Goal: Information Seeking & Learning: Learn about a topic

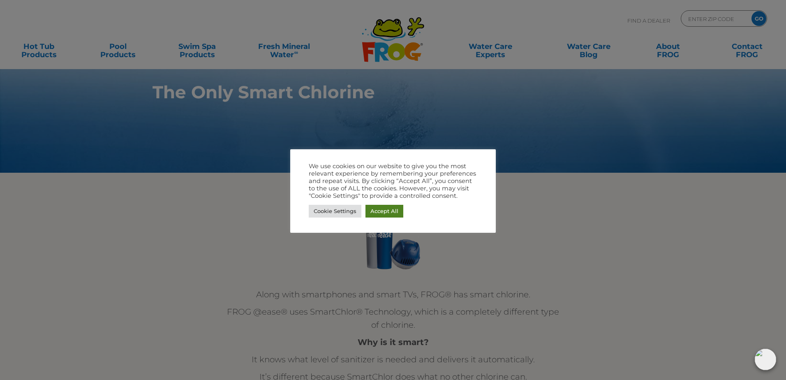
click at [382, 210] on link "Accept All" at bounding box center [384, 211] width 38 height 13
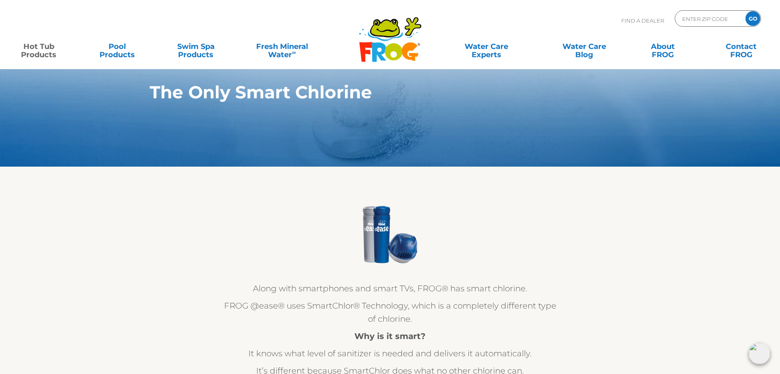
click at [39, 51] on link "Hot Tub Products" at bounding box center [38, 46] width 61 height 16
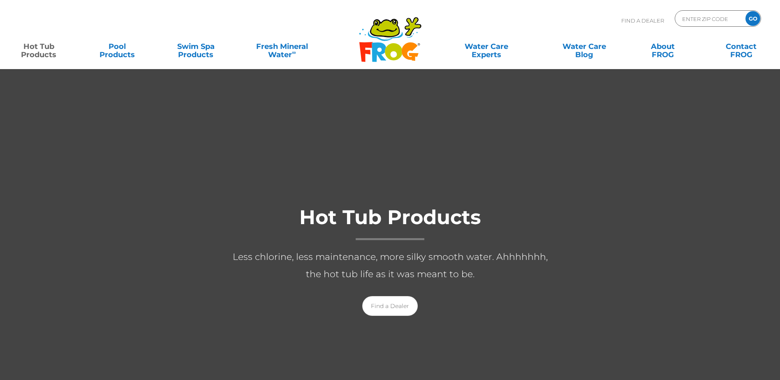
click at [39, 51] on link "Hot Tub Products" at bounding box center [38, 46] width 61 height 16
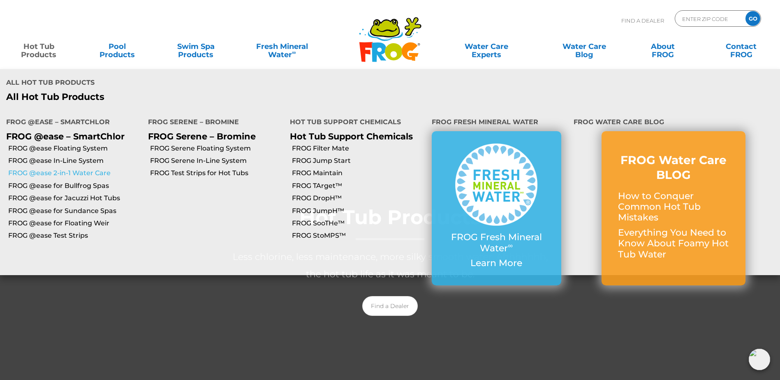
click at [88, 168] on link "FROG @ease 2-in-1 Water Care" at bounding box center [75, 172] width 134 height 9
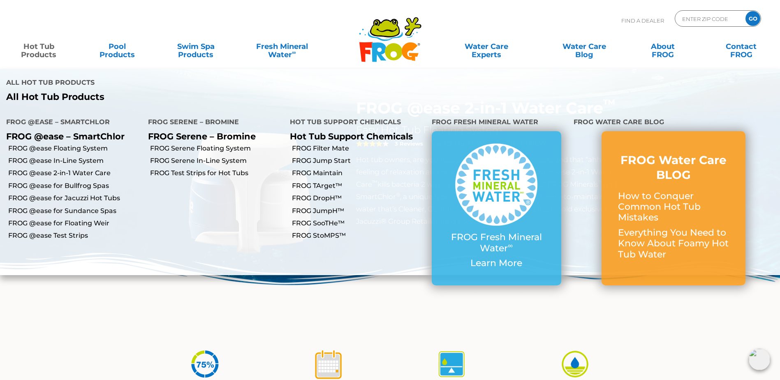
click at [49, 50] on link "Hot Tub Products" at bounding box center [38, 46] width 61 height 16
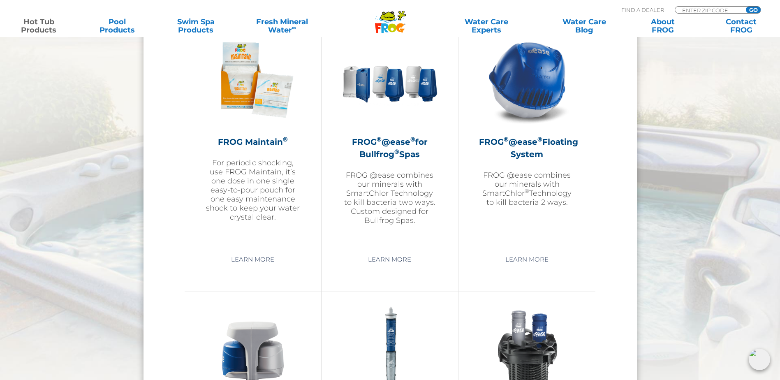
scroll to position [945, 0]
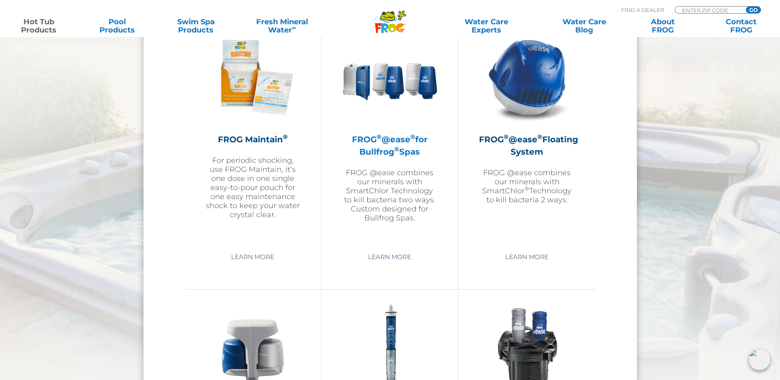
click at [376, 150] on h2 "FROG ® @ease ® for Bullfrog ® Spas" at bounding box center [389, 145] width 95 height 25
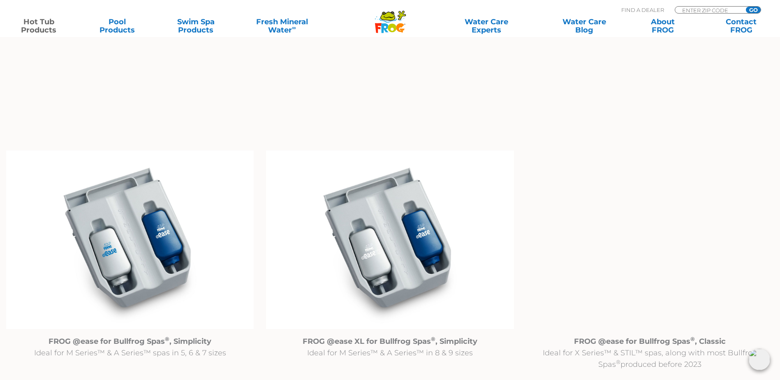
scroll to position [822, 0]
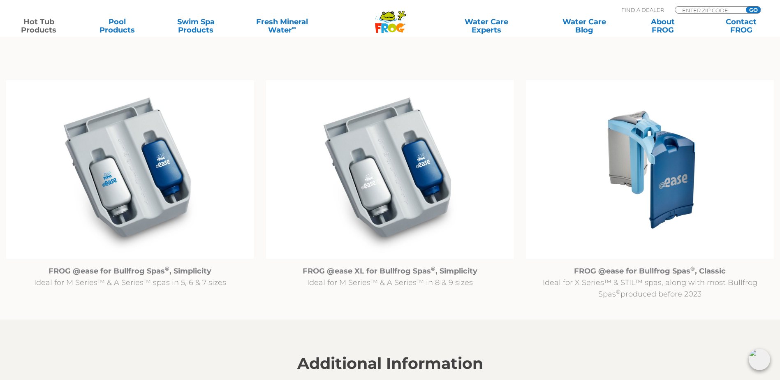
click at [182, 192] on img at bounding box center [129, 169] width 247 height 179
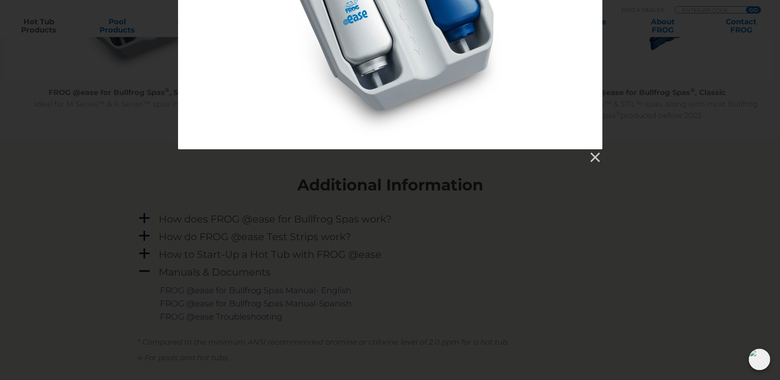
scroll to position [945, 0]
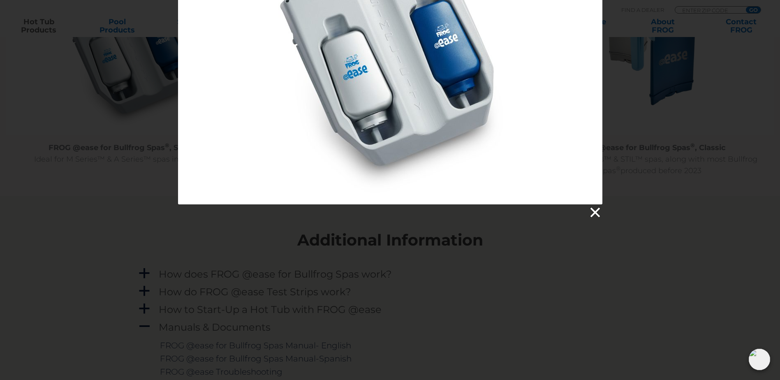
click at [594, 213] on link at bounding box center [594, 212] width 12 height 12
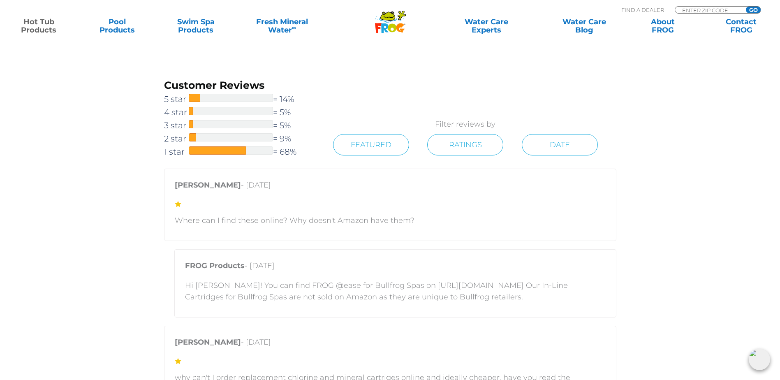
scroll to position [1520, 0]
